Goal: Check status

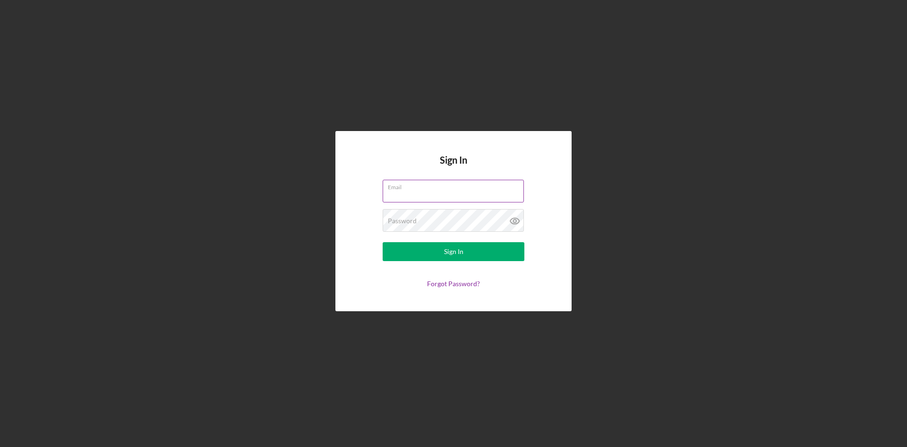
click at [400, 197] on input "Email" at bounding box center [453, 191] width 141 height 23
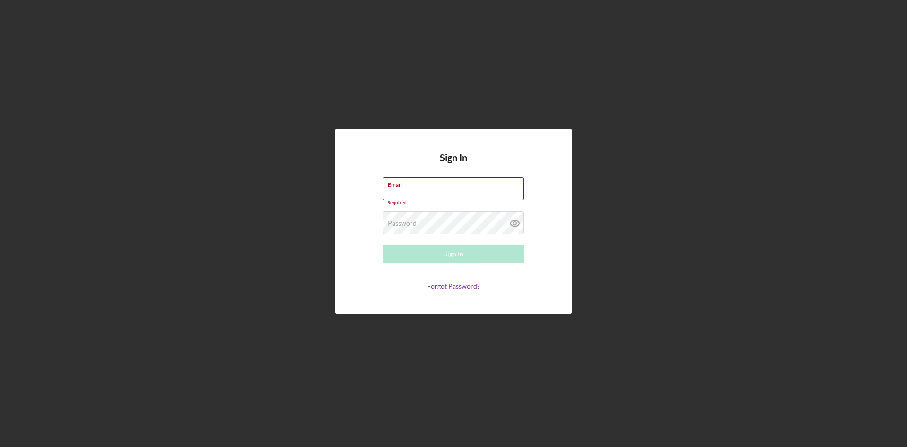
type input "[PERSON_NAME][EMAIL_ADDRESS][DOMAIN_NAME]"
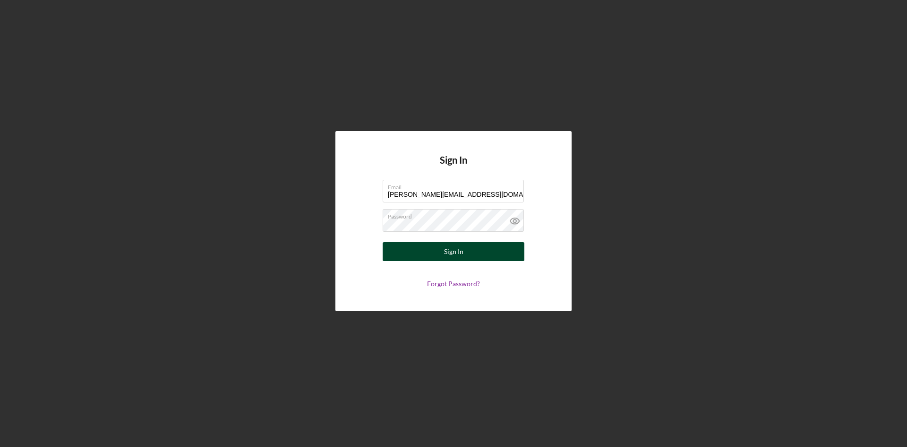
click at [477, 251] on button "Sign In" at bounding box center [454, 251] width 142 height 19
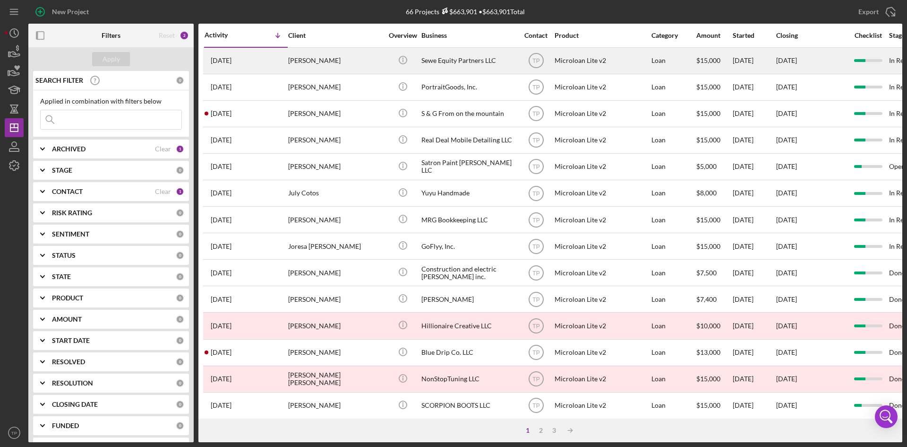
click at [308, 52] on div "[PERSON_NAME]" at bounding box center [335, 60] width 94 height 25
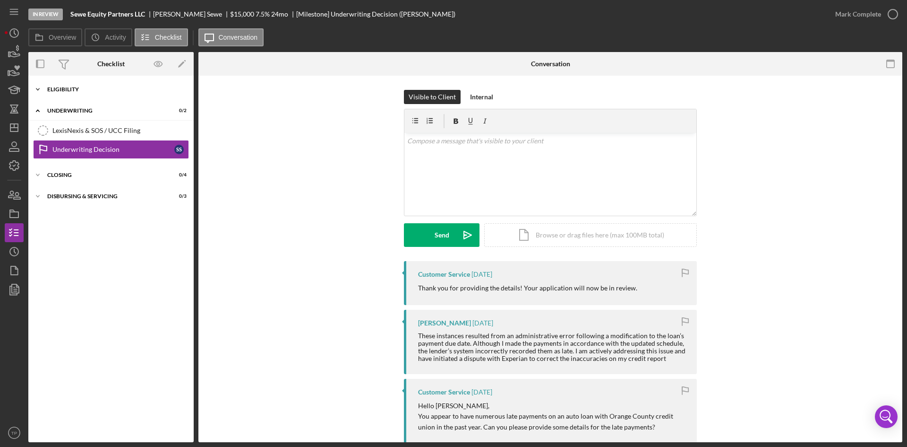
click at [73, 90] on div "Eligibility" at bounding box center [114, 89] width 135 height 6
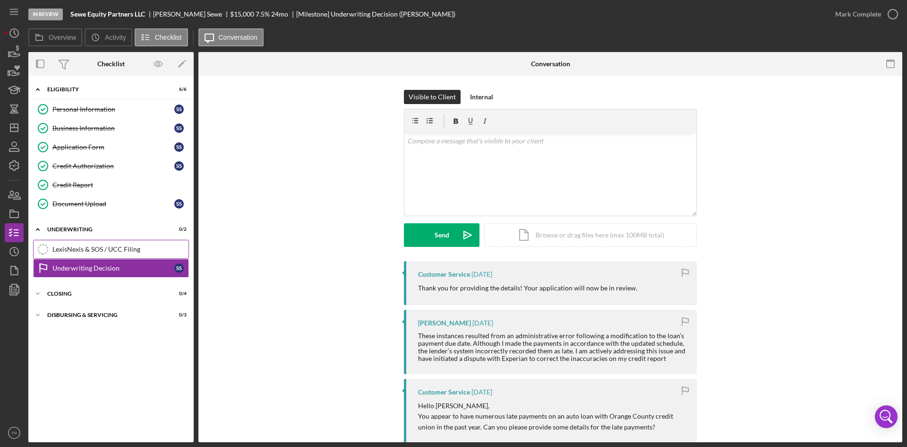
click at [139, 247] on div "LexisNexis & SOS / UCC Filing" at bounding box center [120, 249] width 136 height 8
